Goal: Task Accomplishment & Management: Complete application form

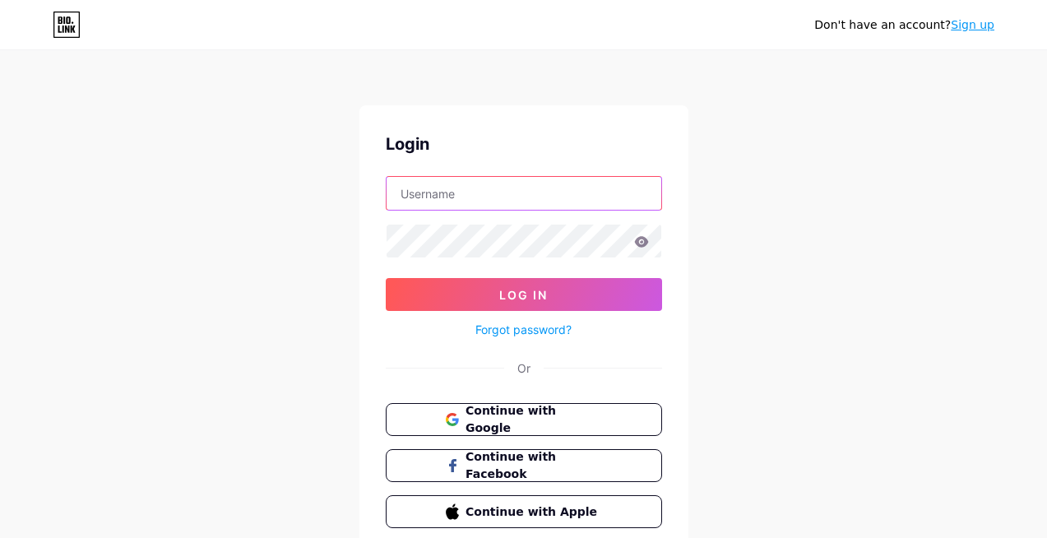
click at [444, 192] on input "text" at bounding box center [524, 193] width 275 height 33
type input "[EMAIL_ADDRESS][DOMAIN_NAME]"
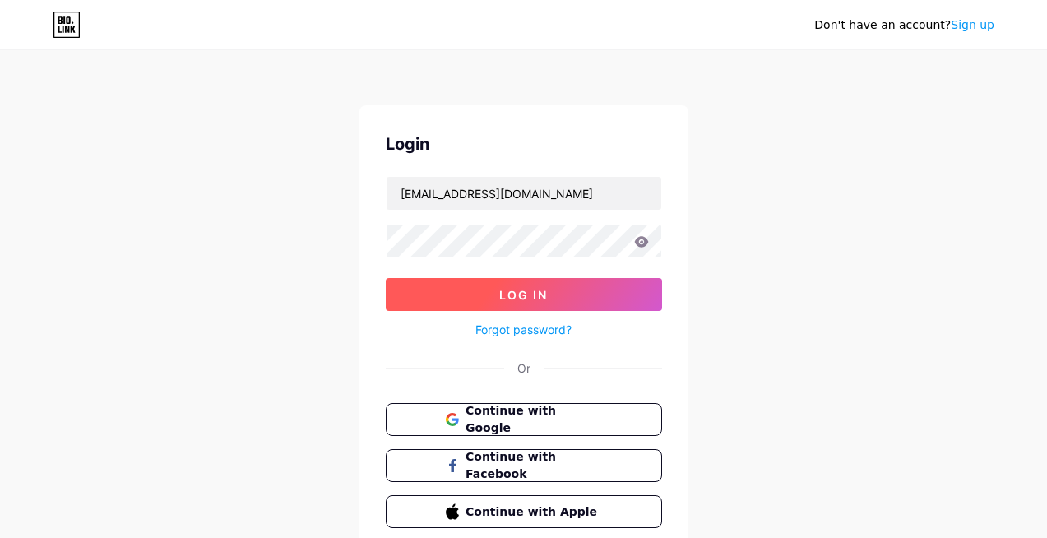
click at [494, 294] on button "Log In" at bounding box center [524, 294] width 276 height 33
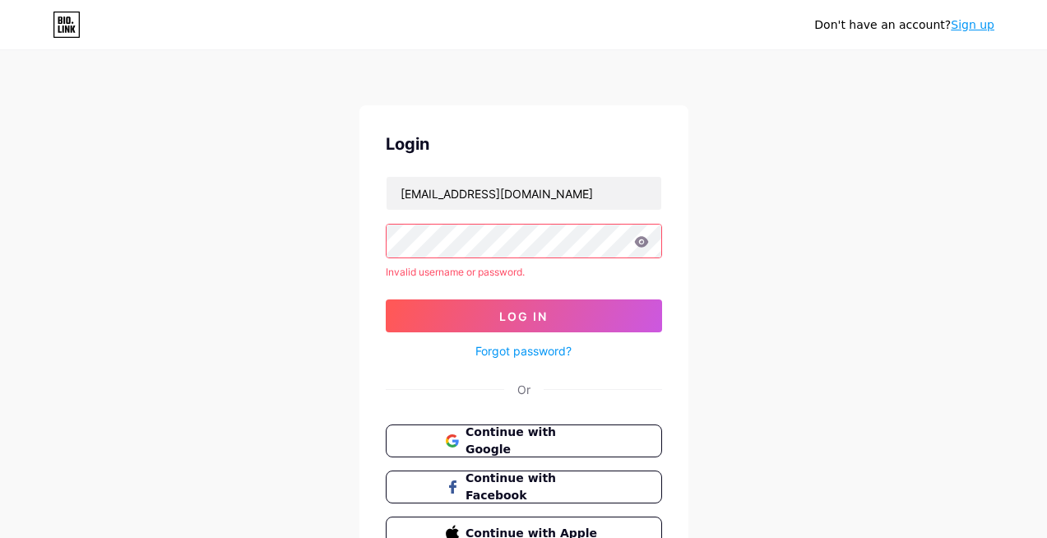
drag, startPoint x: 485, startPoint y: 442, endPoint x: 518, endPoint y: 222, distance: 222.2
click at [518, 222] on form "americanbarber01@gmail.com Invalid username or password. Log In Forgot password?" at bounding box center [524, 268] width 276 height 185
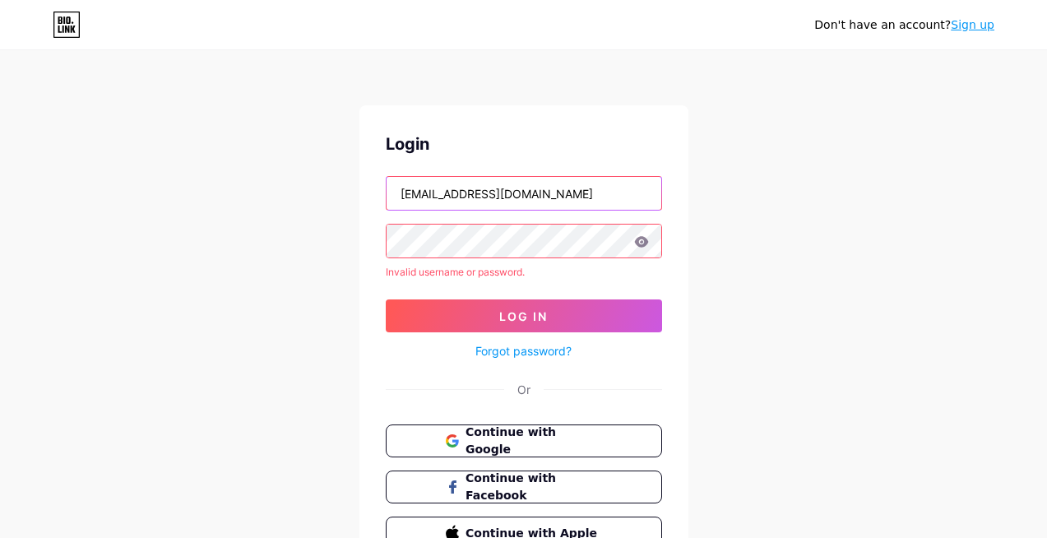
drag, startPoint x: 573, startPoint y: 193, endPoint x: 569, endPoint y: 168, distance: 25.0
click at [569, 168] on div "Login americanbarber01@gmail.com Invalid username or password. Log In Forgot pa…" at bounding box center [524, 340] width 329 height 471
click at [541, 437] on span "Continue with Google" at bounding box center [533, 441] width 137 height 35
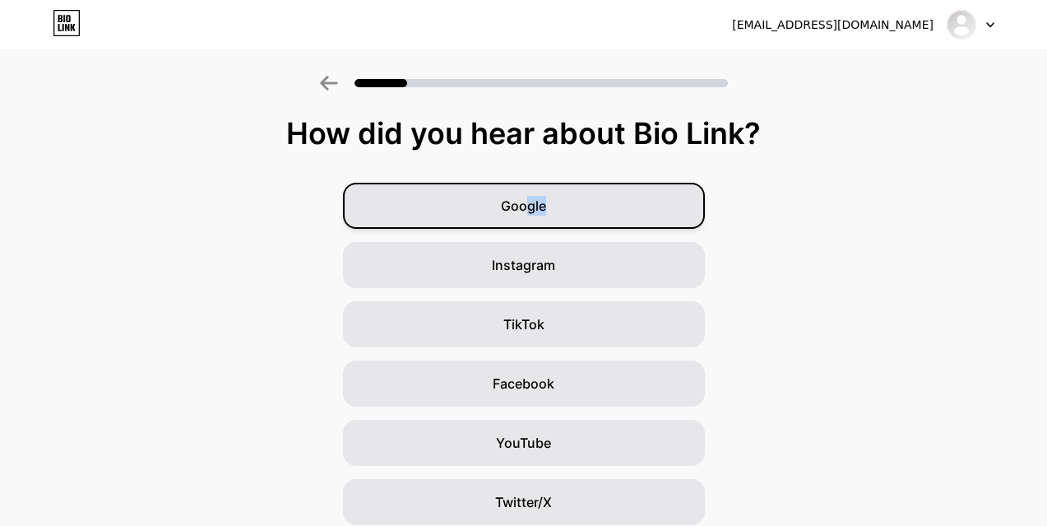
drag, startPoint x: 533, startPoint y: 207, endPoint x: 550, endPoint y: 219, distance: 20.1
click at [551, 218] on div "Google" at bounding box center [524, 206] width 362 height 46
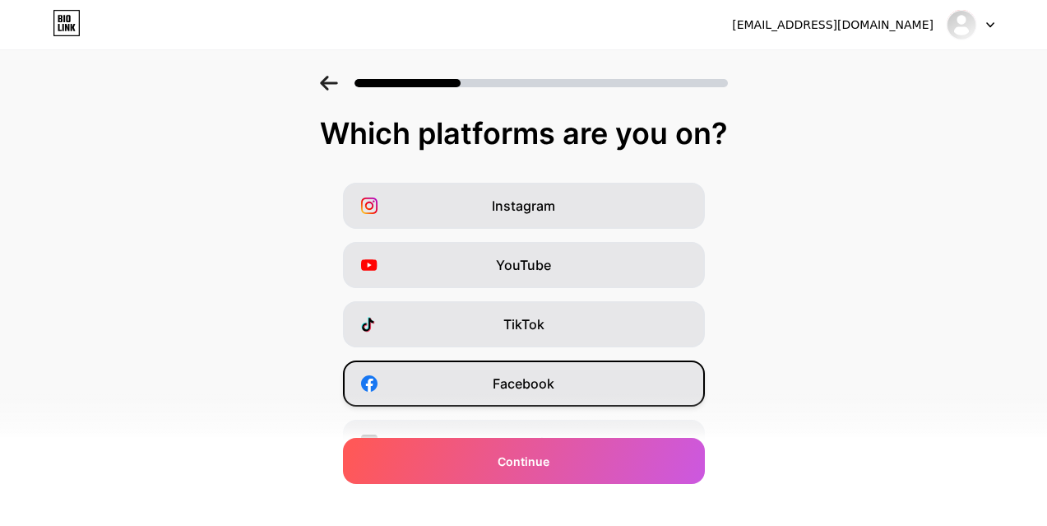
click at [526, 384] on span "Facebook" at bounding box center [524, 384] width 62 height 20
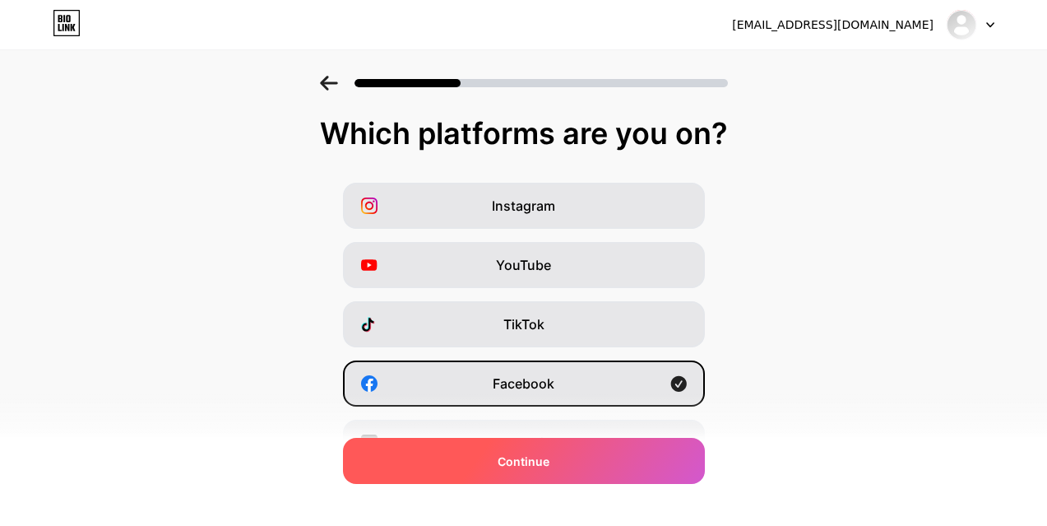
click at [521, 467] on span "Continue" at bounding box center [524, 461] width 52 height 17
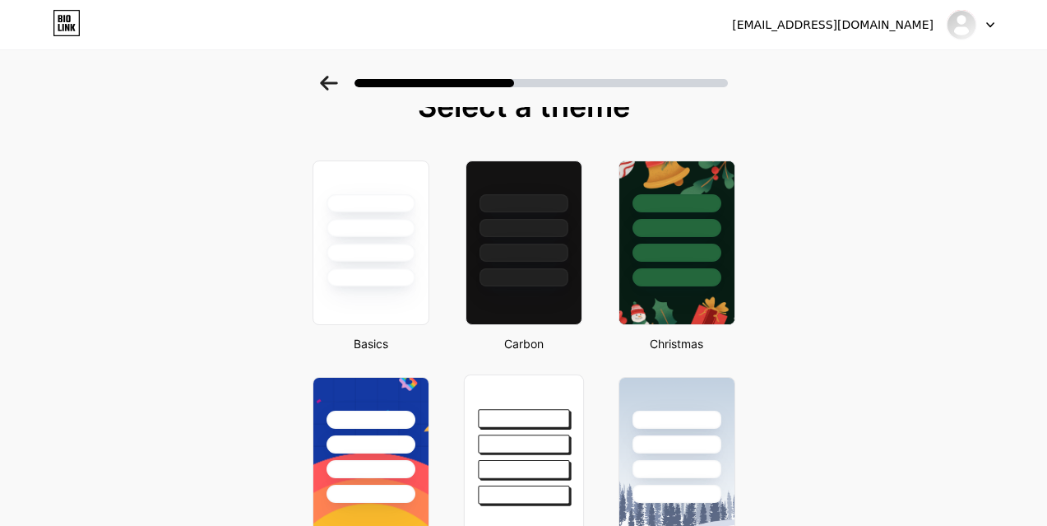
scroll to position [99, 0]
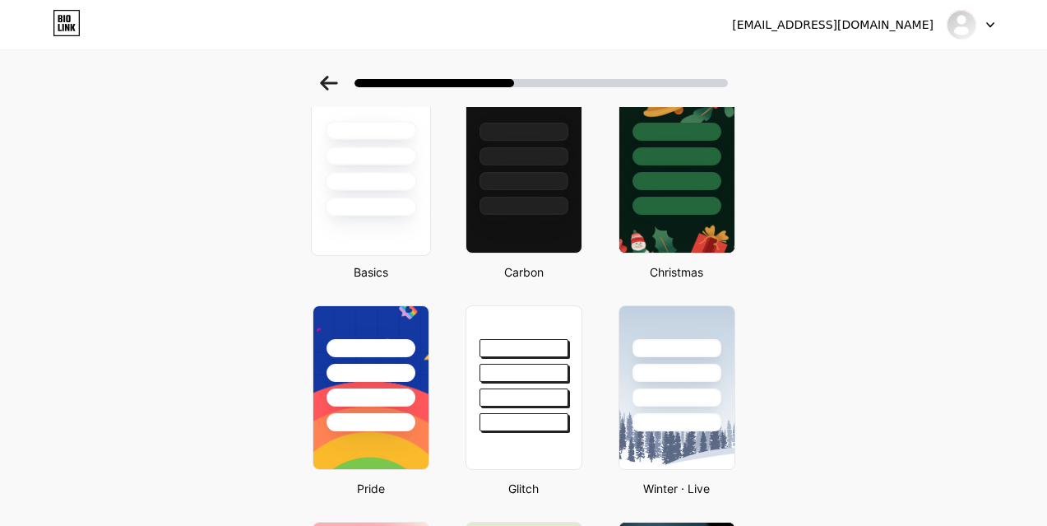
click at [391, 229] on div at bounding box center [370, 170] width 120 height 169
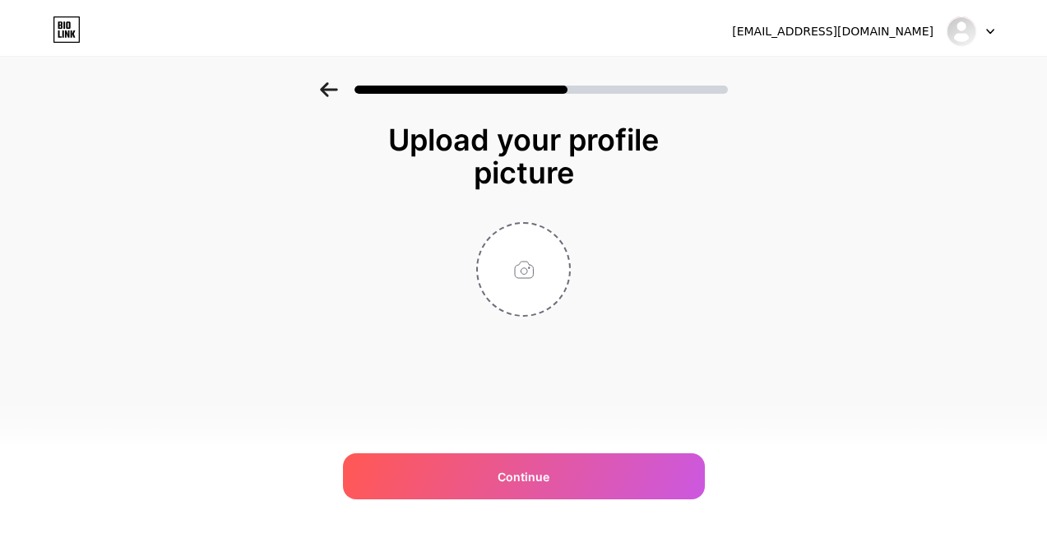
scroll to position [0, 0]
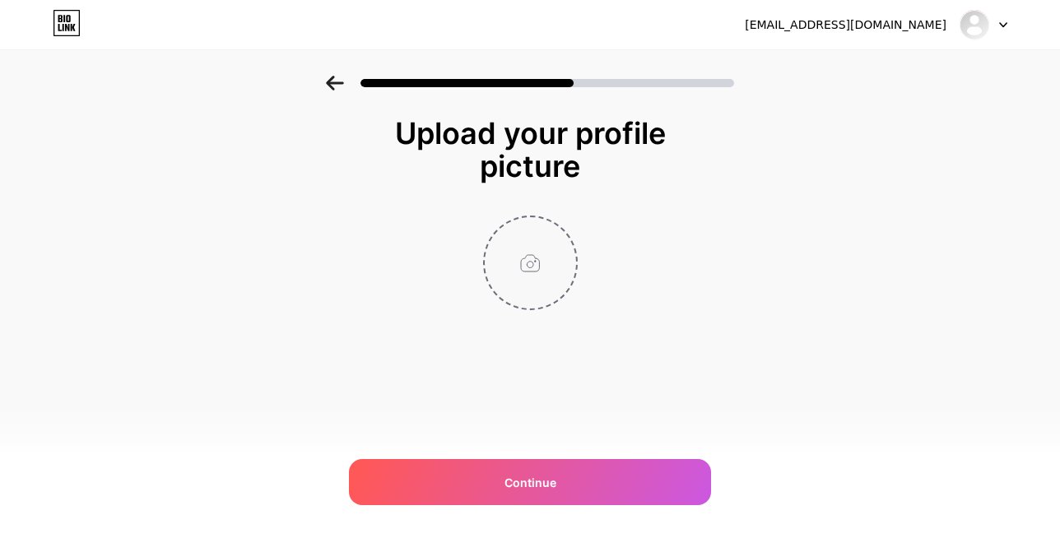
click at [525, 244] on input "file" at bounding box center [530, 262] width 91 height 91
type input "C:\fakepath\logocopy.jpg"
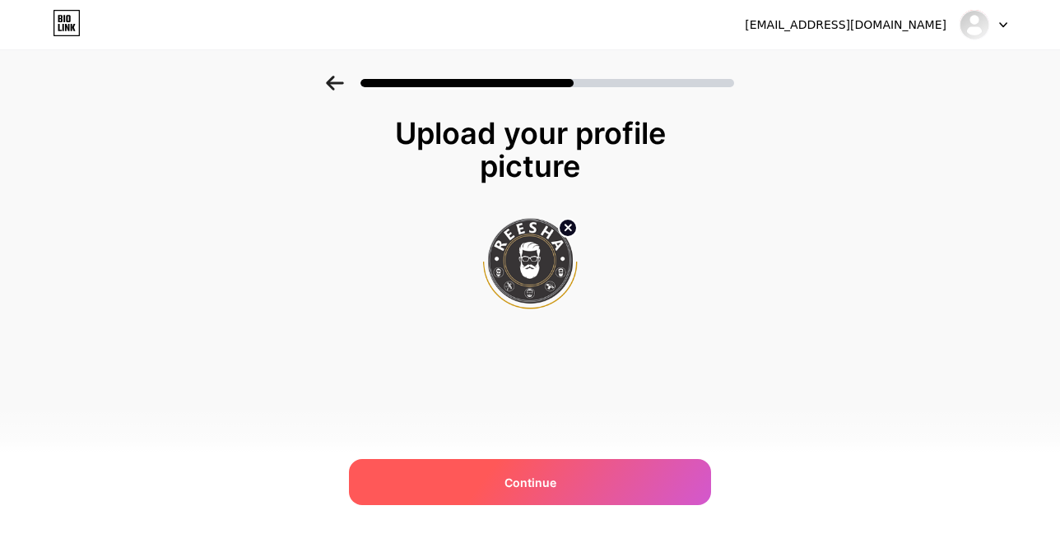
click at [538, 495] on div "Continue" at bounding box center [530, 482] width 362 height 46
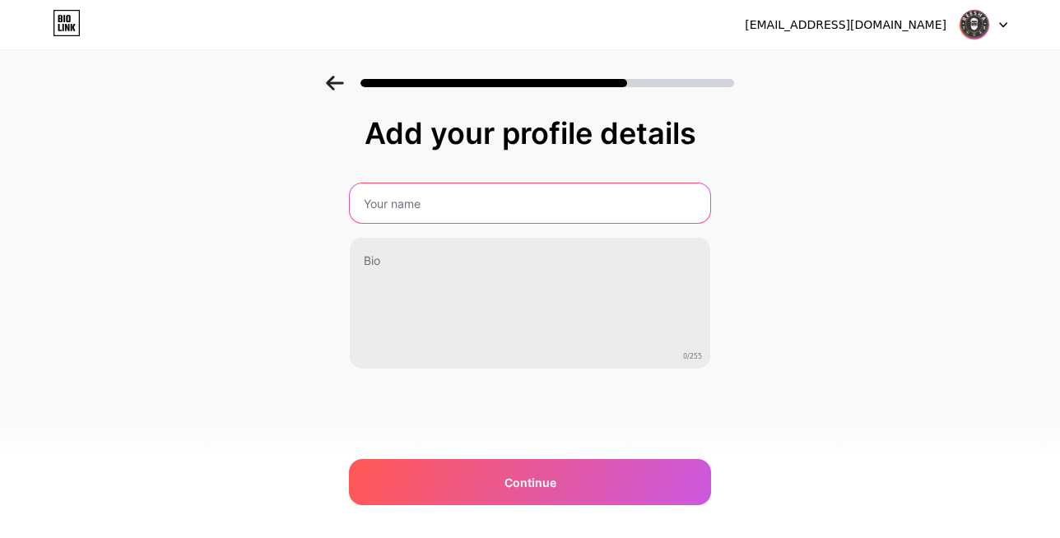
click at [450, 211] on input "text" at bounding box center [530, 202] width 360 height 39
type input "Reesha Barbers"
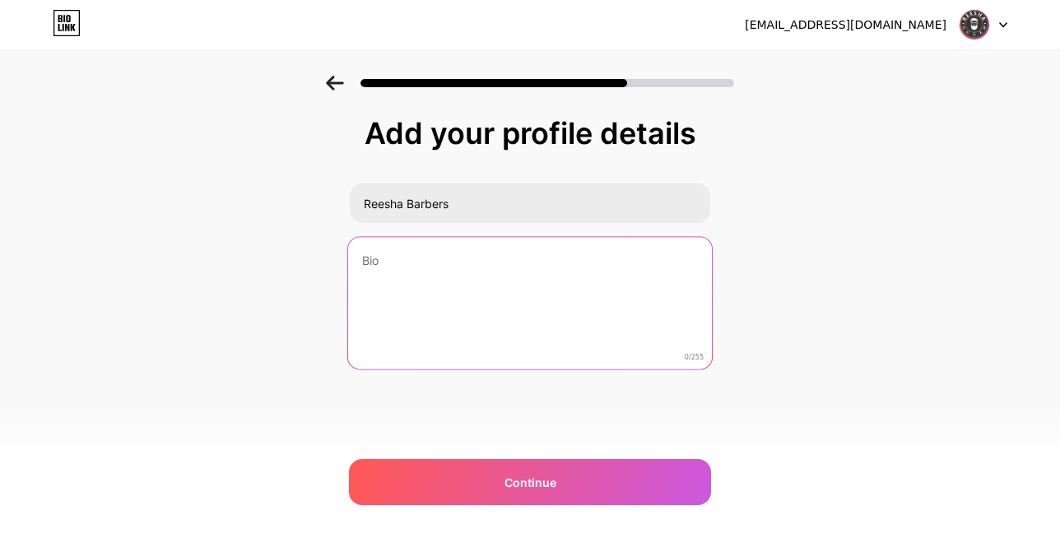
click at [457, 283] on textarea at bounding box center [530, 304] width 364 height 134
click at [389, 263] on textarea "To enrich screen reader interactions, please activate Accessibility in Grammarl…" at bounding box center [530, 304] width 364 height 134
paste textarea "Discover the best American Haircuts in [GEOGRAPHIC_DATA], blending timeless sty…"
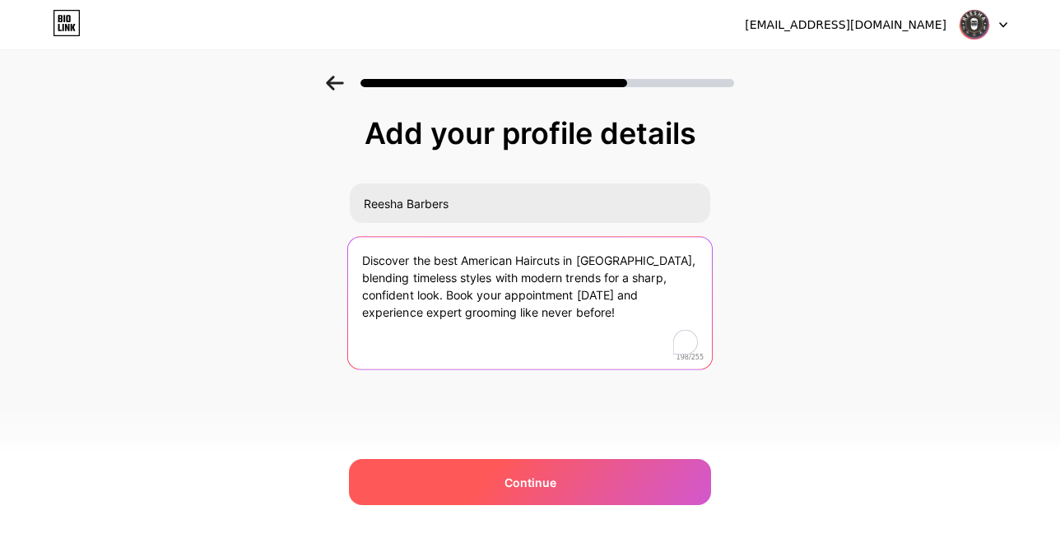
type textarea "Discover the best American Haircuts in [GEOGRAPHIC_DATA], blending timeless sty…"
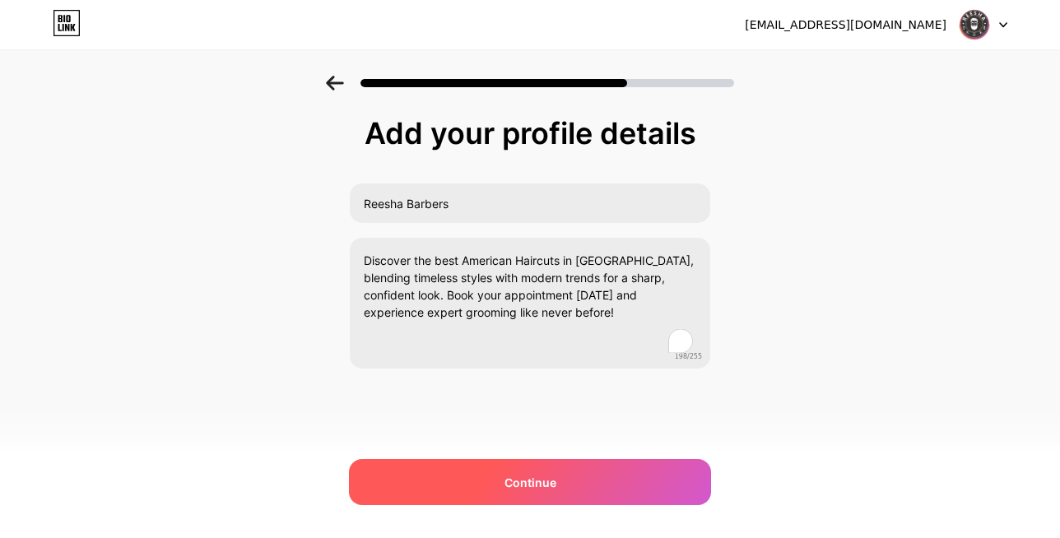
click at [542, 488] on span "Continue" at bounding box center [530, 482] width 52 height 17
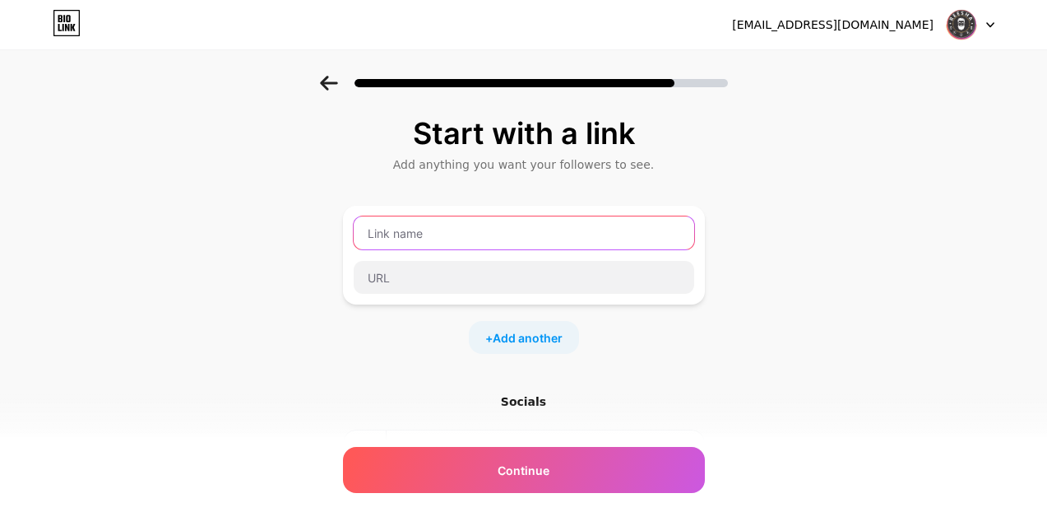
click at [420, 234] on input "text" at bounding box center [524, 232] width 341 height 33
click at [424, 234] on input "text" at bounding box center [524, 232] width 341 height 33
type input "reeshabarbers"
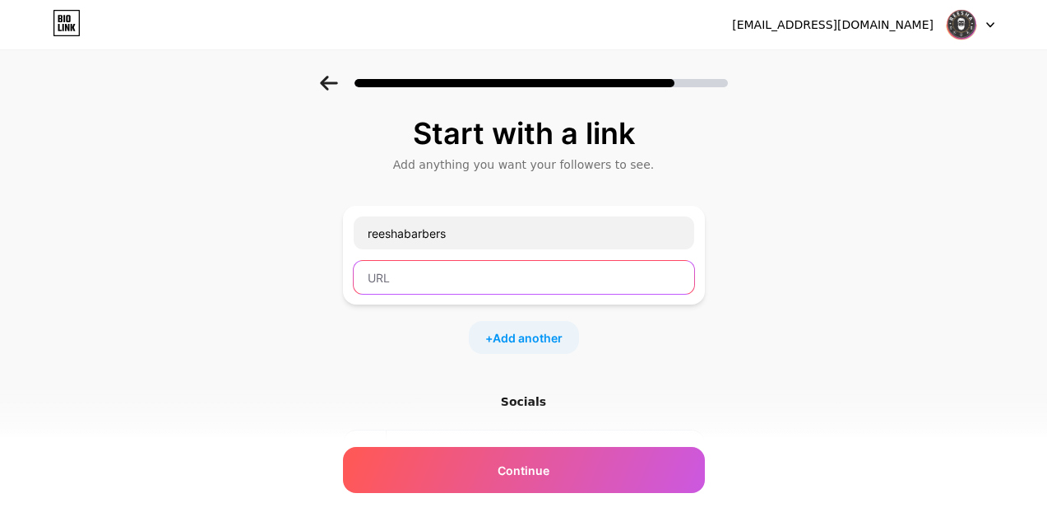
click at [372, 285] on input "text" at bounding box center [524, 277] width 341 height 33
paste input "[URL][DOMAIN_NAME]"
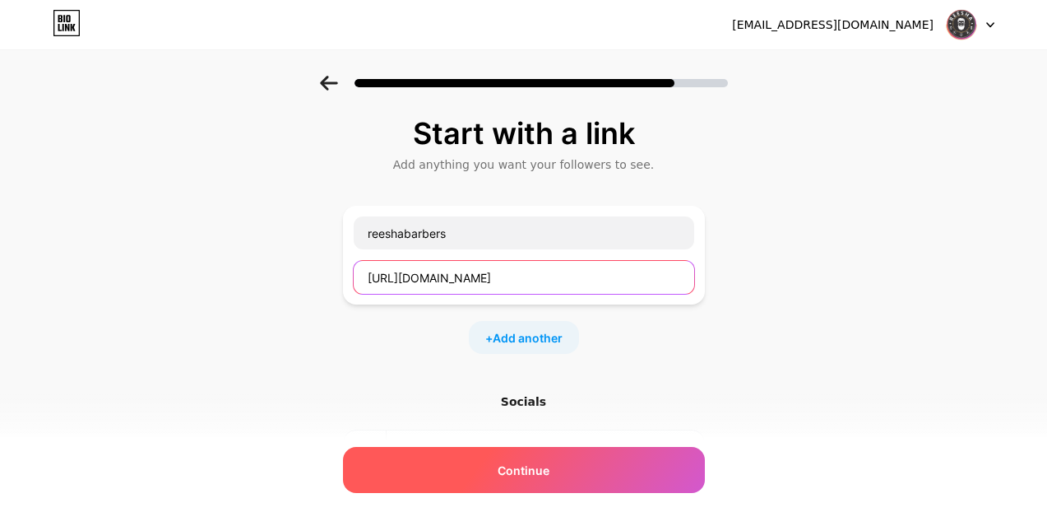
type input "[URL][DOMAIN_NAME]"
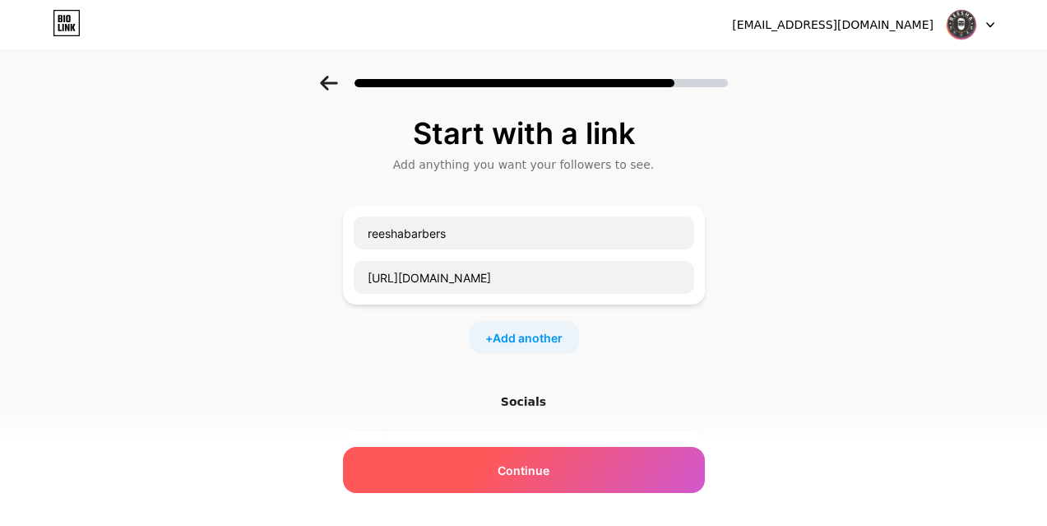
click at [536, 473] on span "Continue" at bounding box center [524, 470] width 52 height 17
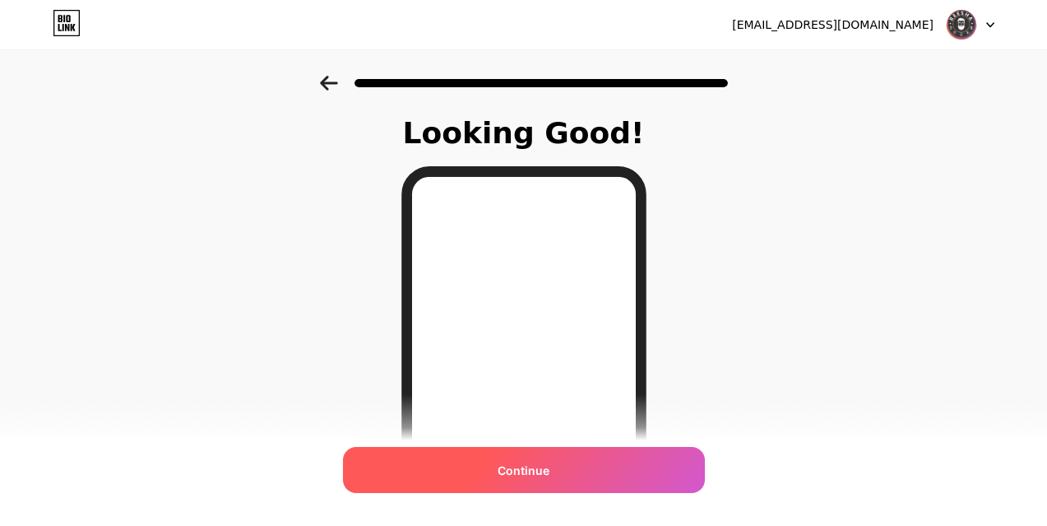
click at [532, 470] on span "Continue" at bounding box center [524, 470] width 52 height 17
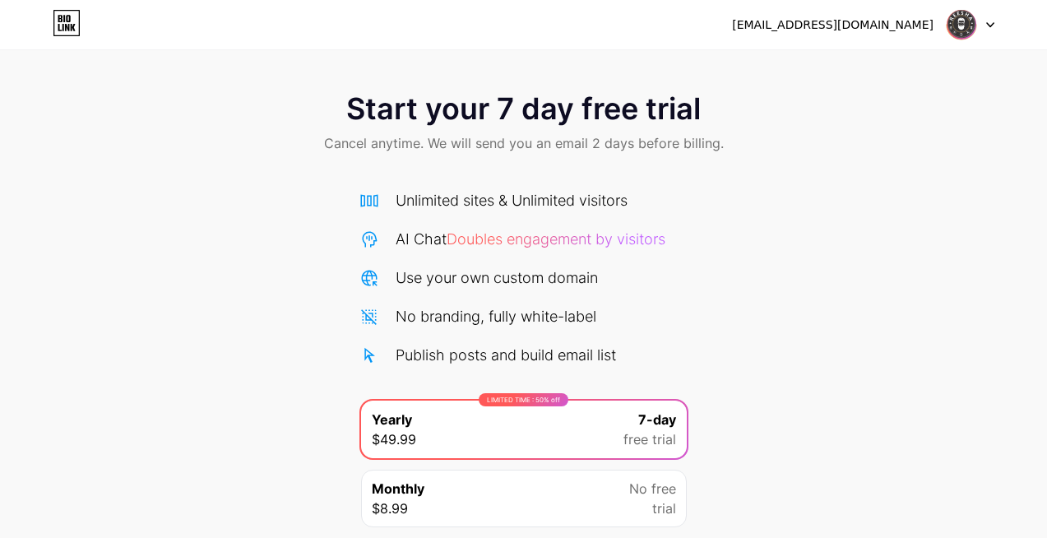
click at [990, 22] on icon at bounding box center [990, 25] width 8 height 6
click at [864, 26] on div "[EMAIL_ADDRESS][DOMAIN_NAME]" at bounding box center [833, 24] width 202 height 17
click at [64, 17] on icon at bounding box center [64, 18] width 2 height 7
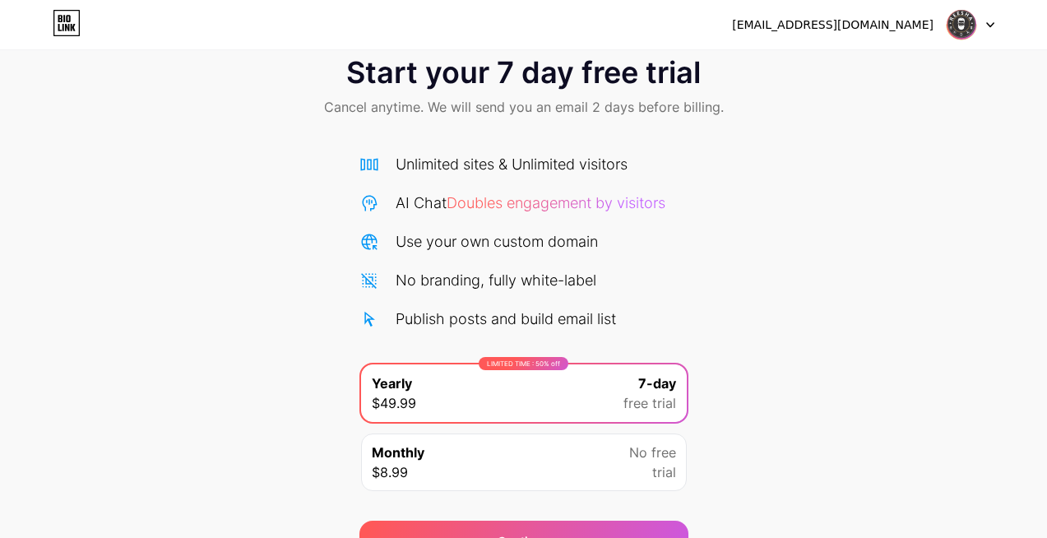
scroll to position [99, 0]
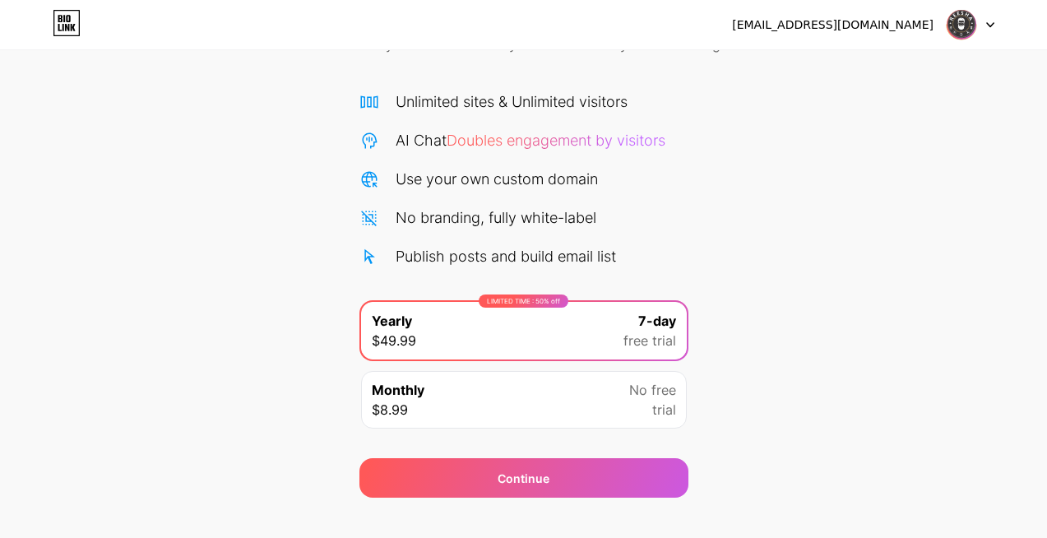
click at [982, 21] on div at bounding box center [971, 25] width 48 height 30
click at [952, 29] on img at bounding box center [961, 24] width 31 height 31
